Goal: Task Accomplishment & Management: Manage account settings

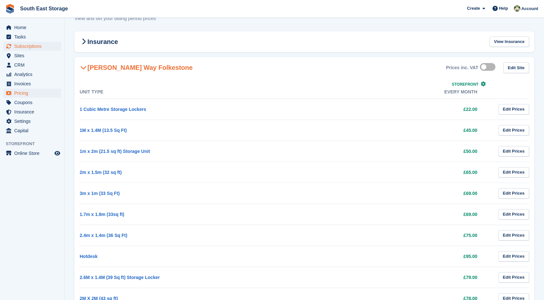
scroll to position [23, 0]
click at [35, 47] on span "Subscriptions" at bounding box center [33, 46] width 39 height 9
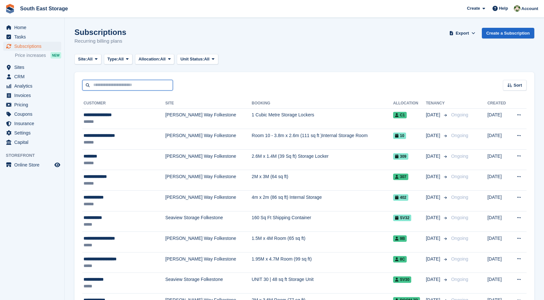
click at [135, 82] on input "text" at bounding box center [127, 85] width 91 height 11
type input "*******"
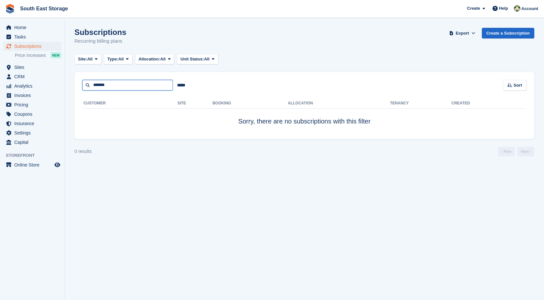
click at [129, 86] on input "*******" at bounding box center [127, 85] width 91 height 11
type input "******"
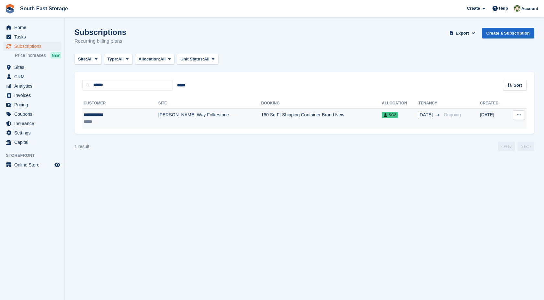
click at [348, 118] on td "160 Sq Ft Shipping Container Brand New" at bounding box center [321, 118] width 121 height 20
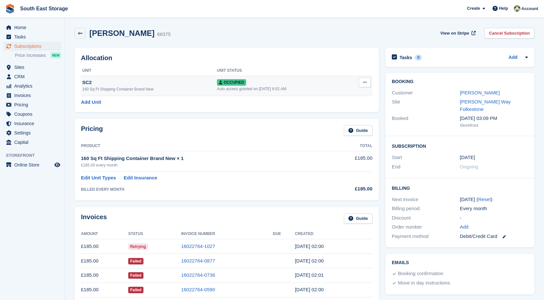
click at [364, 84] on icon at bounding box center [365, 82] width 4 height 4
click at [329, 116] on p "Deallocate" at bounding box center [339, 117] width 56 height 8
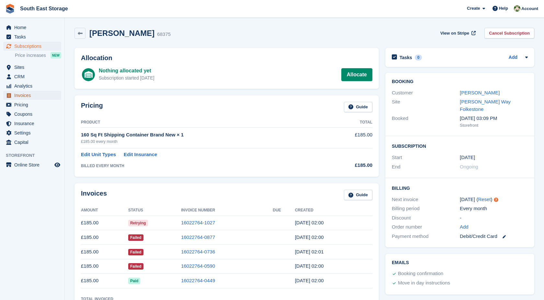
click at [37, 94] on span "Invoices" at bounding box center [33, 95] width 39 height 9
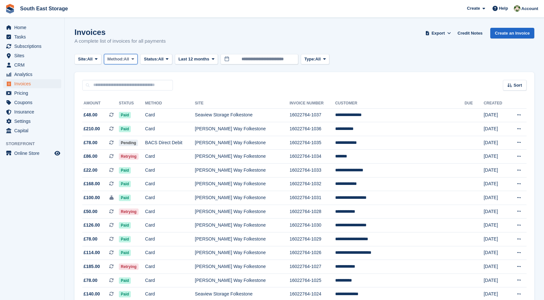
click at [124, 60] on span "Method:" at bounding box center [115, 59] width 17 height 6
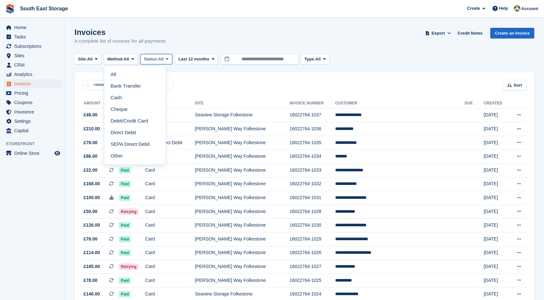
click at [164, 58] on span "All" at bounding box center [161, 59] width 6 height 6
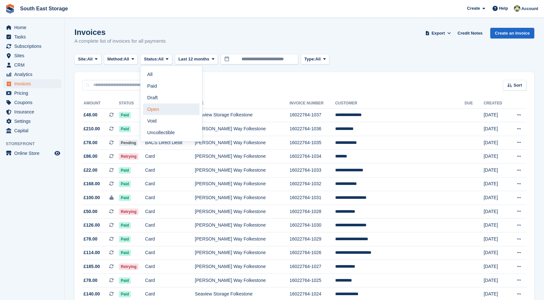
click at [176, 109] on link "Open" at bounding box center [171, 110] width 56 height 12
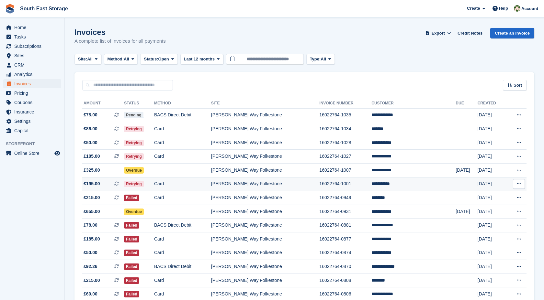
click at [331, 177] on td "16022764-1001" at bounding box center [345, 184] width 52 height 14
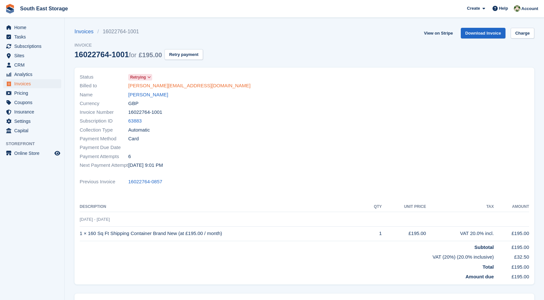
click at [152, 86] on link "ohara@no1roofing.com" at bounding box center [189, 85] width 122 height 7
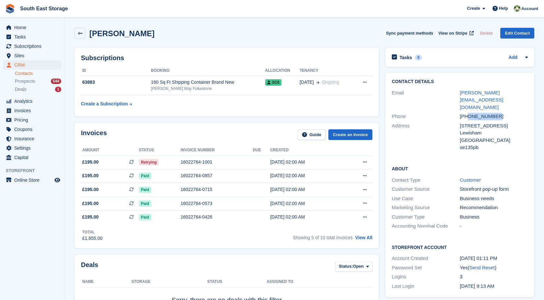
drag, startPoint x: 502, startPoint y: 102, endPoint x: 468, endPoint y: 102, distance: 34.0
click at [468, 113] on div "+447961288080" at bounding box center [494, 116] width 68 height 7
copy div "7961288080"
click at [369, 161] on button at bounding box center [365, 163] width 12 height 10
click at [382, 148] on div "Contact Details Email ohara@no1roofing.com Phone +447961288080 Address 19 Manor…" at bounding box center [459, 185] width 155 height 231
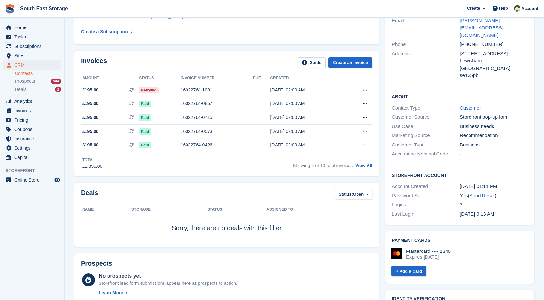
scroll to position [58, 0]
